Goal: Information Seeking & Learning: Find specific fact

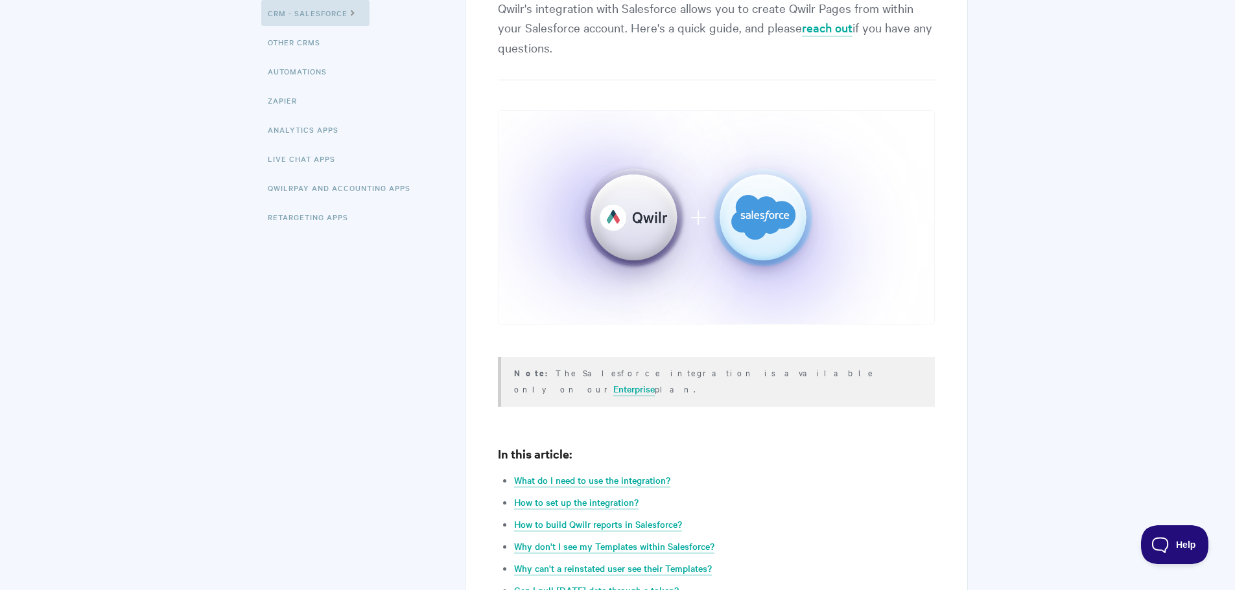
scroll to position [389, 0]
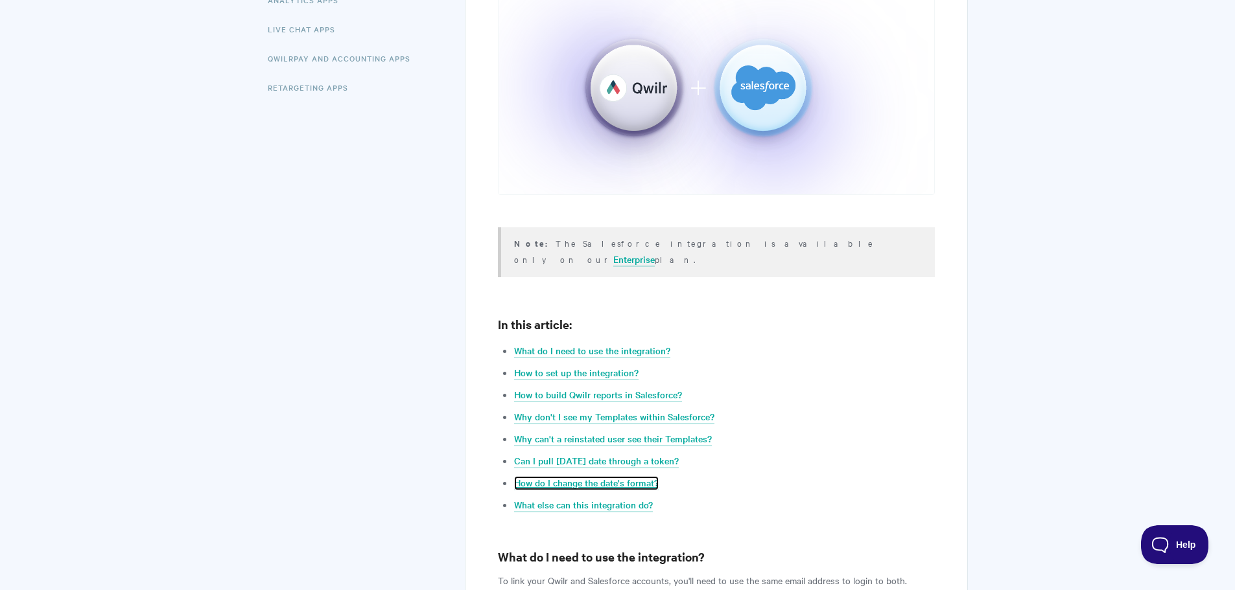
click at [636, 476] on link "How do I change the date's format?" at bounding box center [586, 483] width 145 height 14
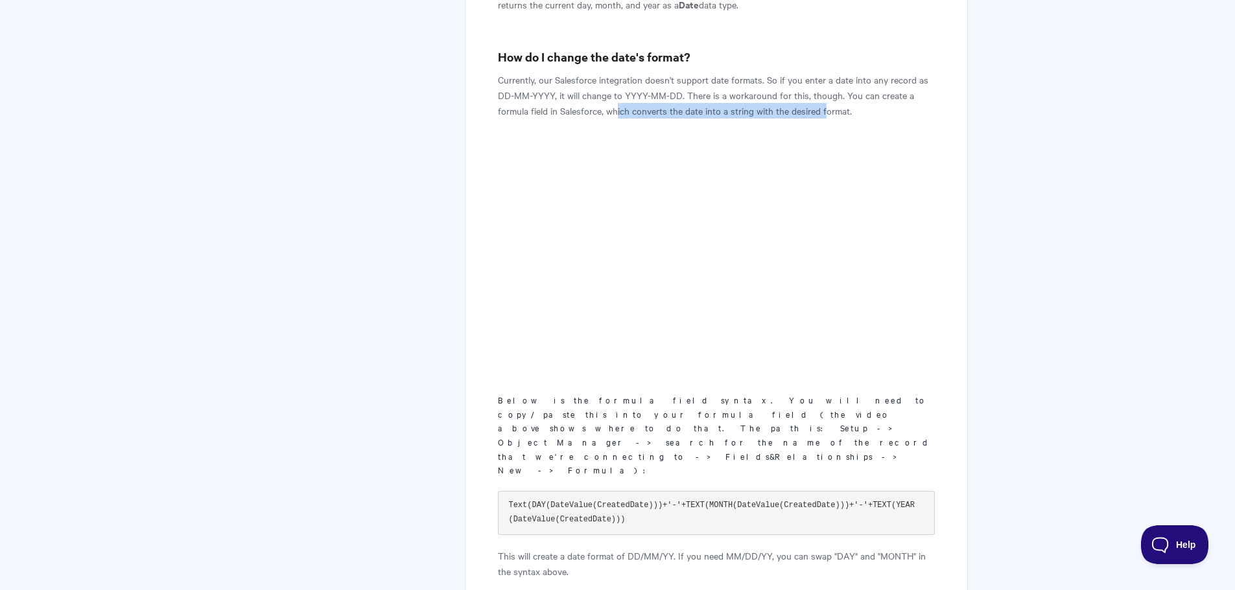
drag, startPoint x: 618, startPoint y: 65, endPoint x: 824, endPoint y: 60, distance: 206.2
click at [824, 72] on p "Currently, our Salesforce integration doesn't support date formats. So if you e…" at bounding box center [716, 95] width 436 height 47
click at [828, 72] on p "Currently, our Salesforce integration doesn't support date formats. So if you e…" at bounding box center [716, 95] width 436 height 47
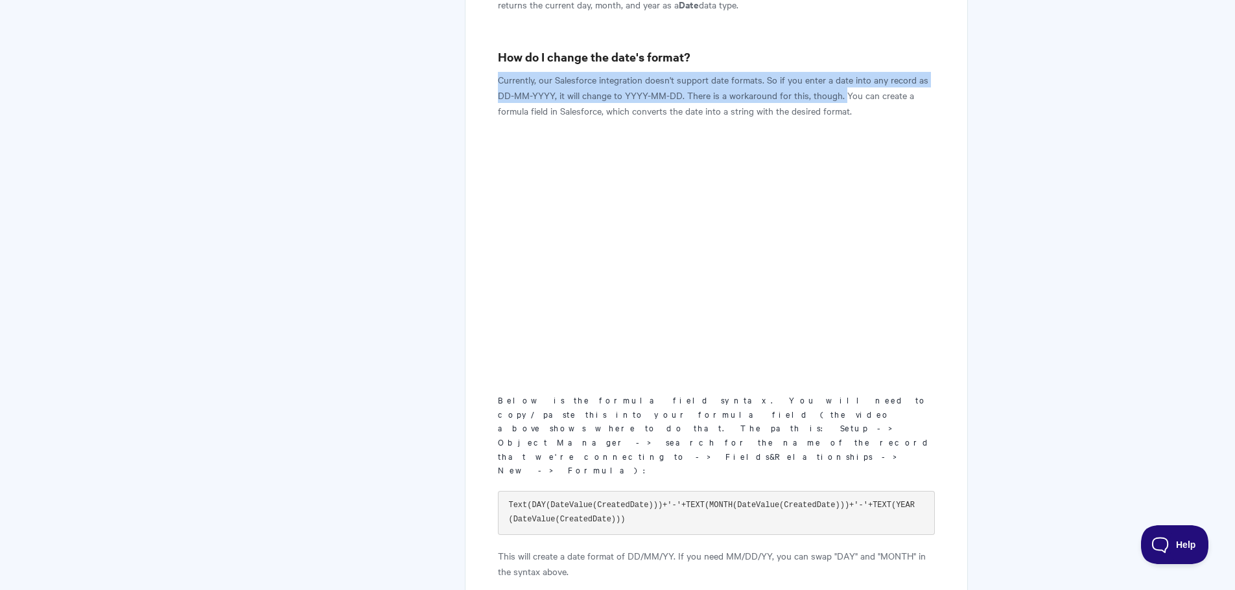
drag, startPoint x: 495, startPoint y: 30, endPoint x: 841, endPoint y: 48, distance: 346.6
click at [668, 72] on p "Currently, our Salesforce integration doesn't support date formats. So if you e…" at bounding box center [716, 95] width 436 height 47
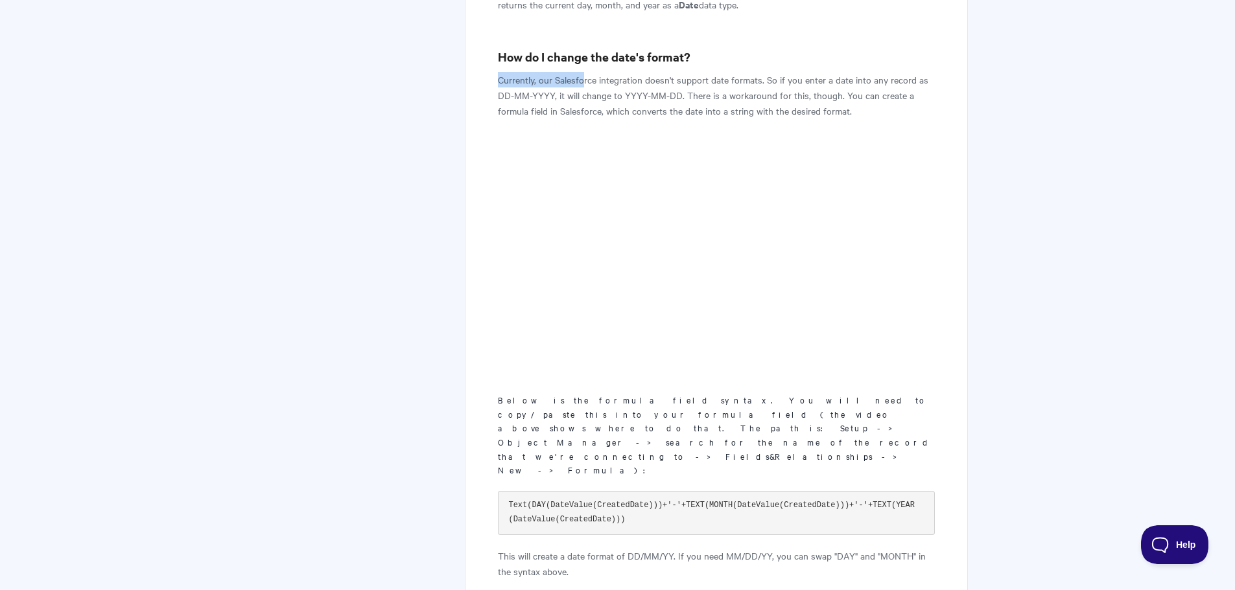
drag, startPoint x: 494, startPoint y: 30, endPoint x: 582, endPoint y: 38, distance: 88.5
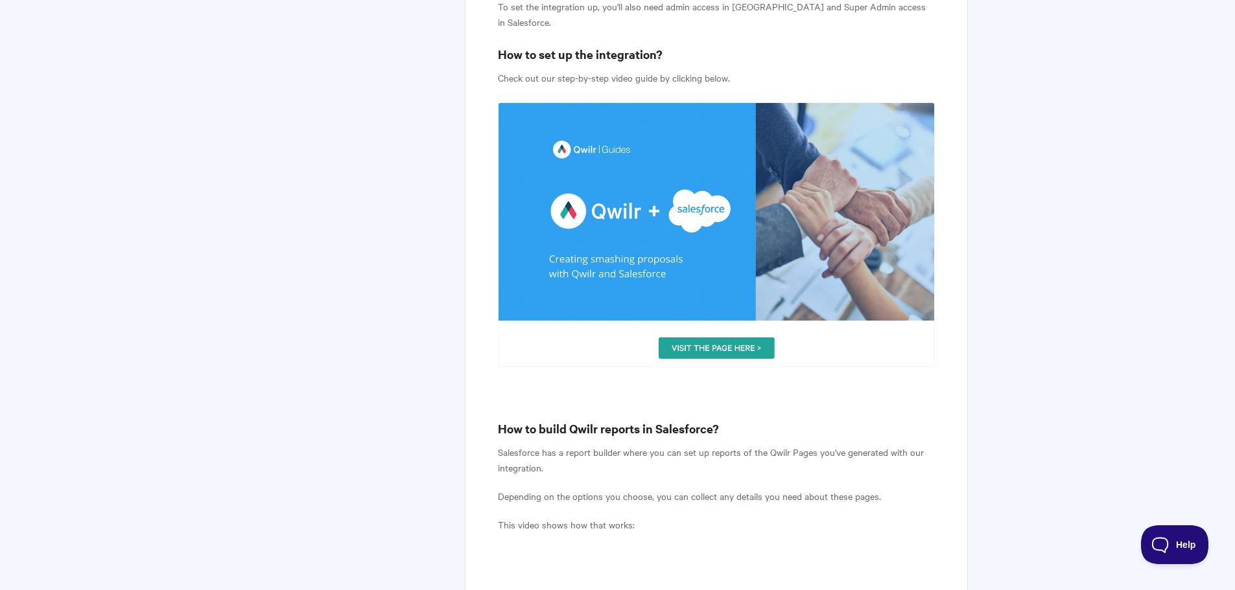
scroll to position [826, 0]
